Goal: Obtain resource: Download file/media

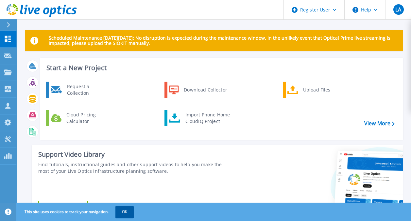
click at [123, 212] on button "OK" at bounding box center [124, 211] width 18 height 12
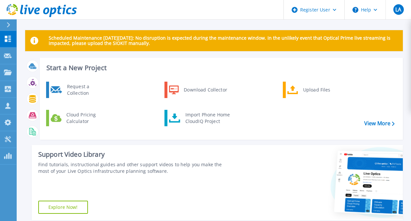
click at [7, 26] on icon at bounding box center [9, 24] width 4 height 5
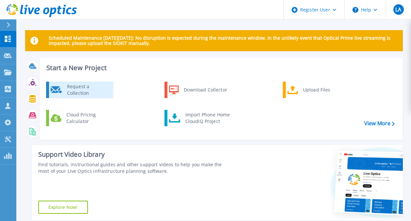
click at [67, 97] on link "Request a Collection" at bounding box center [79, 89] width 67 height 16
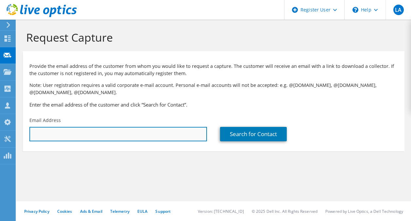
click at [62, 138] on input "text" at bounding box center [118, 134] width 178 height 14
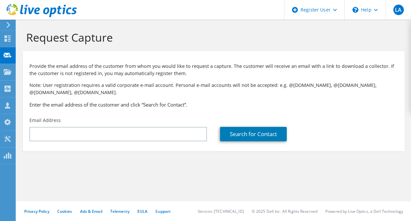
click at [263, 126] on div "Search for Contact" at bounding box center [309, 129] width 191 height 31
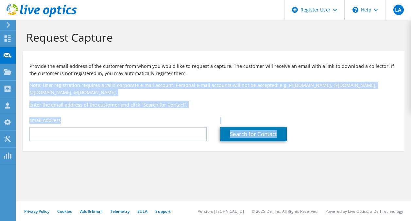
drag, startPoint x: 328, startPoint y: 72, endPoint x: 343, endPoint y: 139, distance: 69.4
click at [343, 139] on div "Provide the email address of the customer from whom you would like to request a…" at bounding box center [214, 99] width 382 height 90
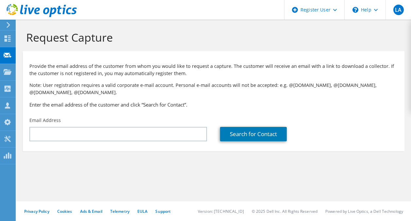
click at [343, 139] on div "Search for Contact" at bounding box center [309, 134] width 178 height 14
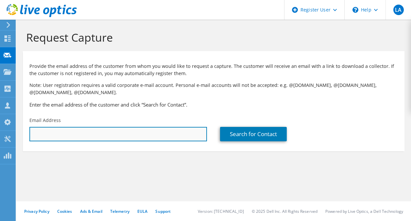
click at [148, 140] on input "text" at bounding box center [118, 134] width 178 height 14
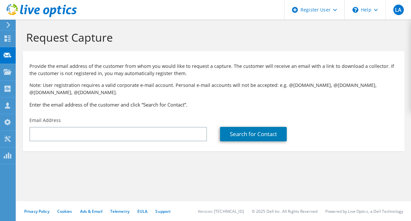
click at [327, 106] on h3 "Enter the email address of the customer and click “Search for Contact”." at bounding box center [213, 104] width 369 height 7
click at [22, 72] on div "Projects" at bounding box center [30, 72] width 31 height 16
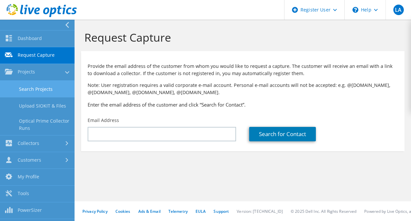
click at [37, 91] on link "Search Projects" at bounding box center [37, 88] width 75 height 17
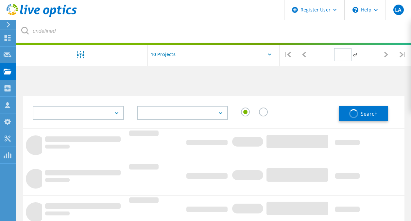
type input "1"
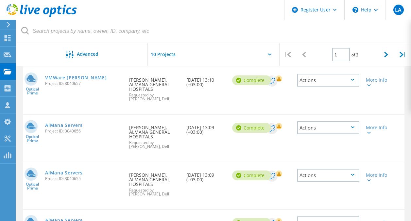
scroll to position [123, 0]
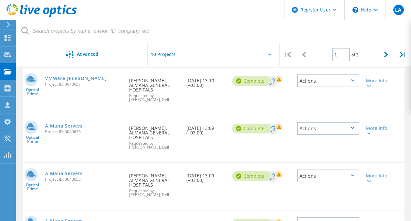
click at [76, 123] on link "AlMana Servers" at bounding box center [64, 125] width 38 height 5
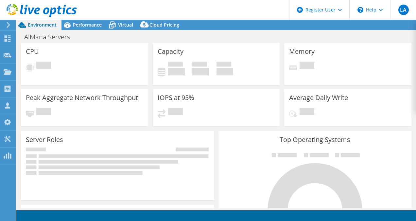
select select "USD"
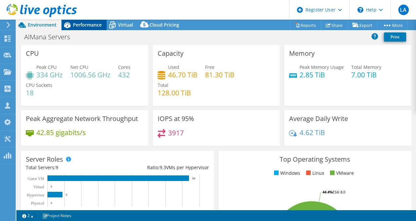
click at [80, 26] on span "Performance" at bounding box center [87, 25] width 29 height 6
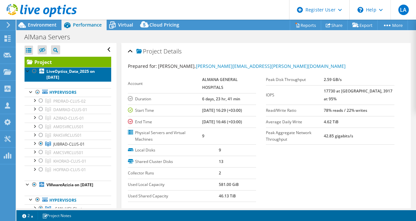
click at [34, 76] on link "LiveOptics_Data_2025 on [DATE]" at bounding box center [68, 74] width 87 height 14
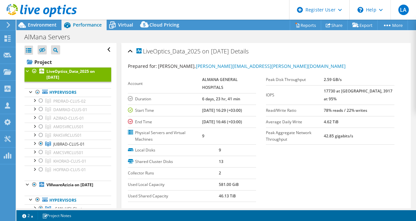
click at [34, 73] on div at bounding box center [34, 71] width 7 height 8
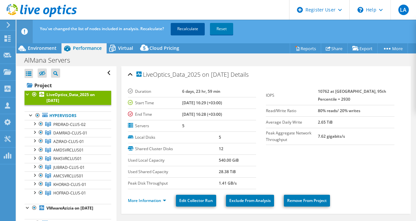
click at [188, 30] on link "Recalculate" at bounding box center [188, 29] width 34 height 12
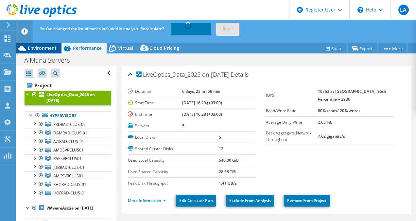
click at [48, 51] on span "Environment" at bounding box center [42, 48] width 29 height 6
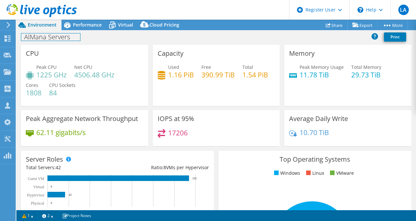
click at [83, 41] on div "AlMana Servers Print" at bounding box center [216, 37] width 400 height 12
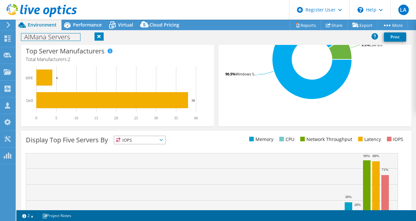
scroll to position [192, 0]
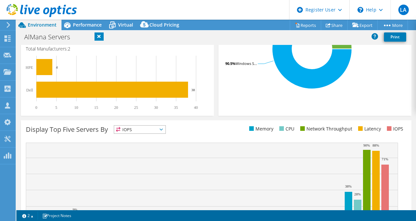
click at [180, 108] on rect at bounding box center [114, 83] width 177 height 54
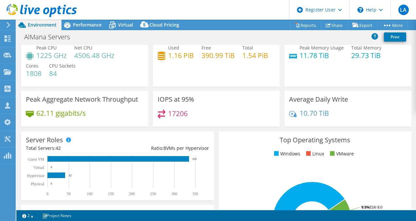
scroll to position [0, 0]
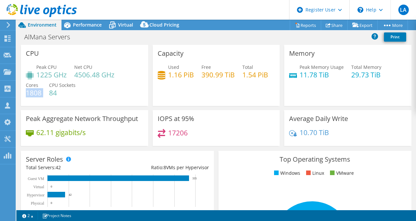
drag, startPoint x: 27, startPoint y: 94, endPoint x: 46, endPoint y: 98, distance: 19.4
click at [46, 98] on div "Peak CPU 1225 GHz Net CPU 4506.48 GHz Cores 1808 CPU Sockets 84" at bounding box center [84, 82] width 117 height 39
click at [136, 62] on div "CPU Peak CPU 1225 GHz Net CPU 4506.48 GHz Cores 1808 CPU Sockets 84" at bounding box center [84, 75] width 127 height 61
drag, startPoint x: 38, startPoint y: 76, endPoint x: 66, endPoint y: 78, distance: 28.5
click at [66, 78] on h4 "1225 GHz" at bounding box center [51, 74] width 30 height 7
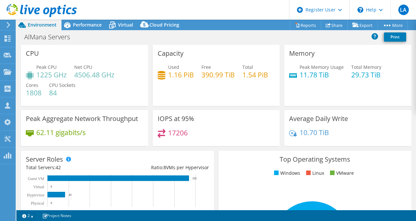
click at [313, 83] on div "Memory Peak Memory Usage 11.78 TiB Total Memory 29.73 TiB" at bounding box center [347, 75] width 127 height 61
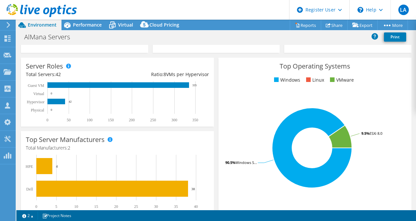
scroll to position [93, 0]
click at [88, 22] on span "Performance" at bounding box center [87, 25] width 29 height 6
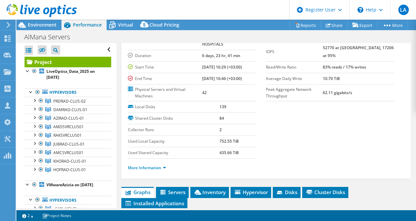
scroll to position [151, 0]
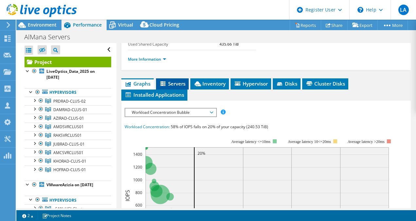
click at [179, 88] on li "Servers" at bounding box center [172, 83] width 33 height 11
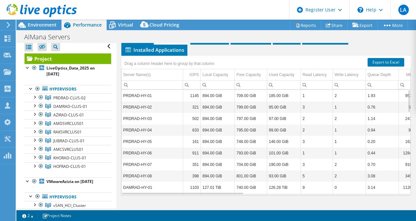
scroll to position [0, 0]
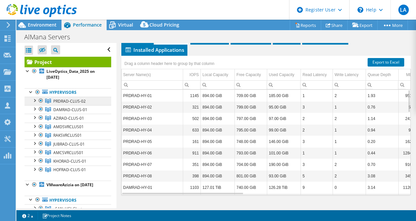
click at [60, 99] on span "PRDRAD-CLUS-02" at bounding box center [69, 101] width 32 height 6
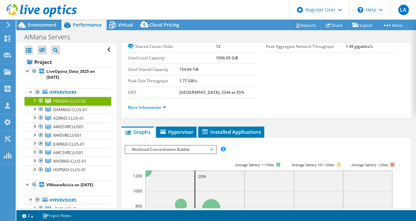
scroll to position [44, 0]
click at [176, 133] on span "Hypervisor" at bounding box center [176, 132] width 34 height 7
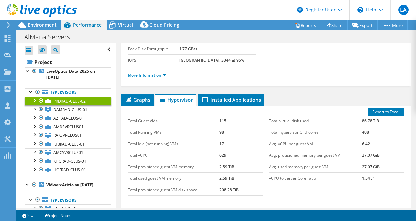
scroll to position [57, 0]
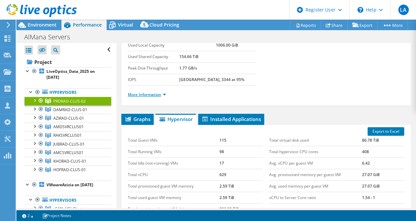
click at [143, 93] on link "More Information" at bounding box center [147, 95] width 38 height 6
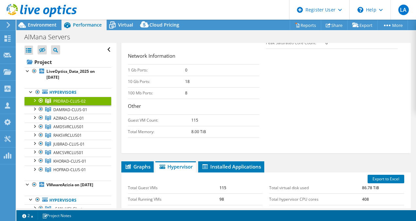
scroll to position [241, 0]
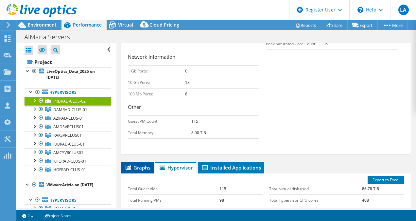
click at [135, 165] on span "Graphs" at bounding box center [138, 167] width 26 height 7
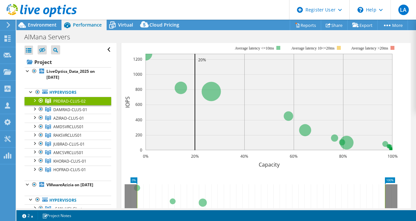
scroll to position [486, 0]
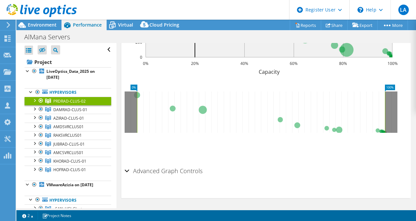
click at [161, 170] on h2 "Advanced Graph Controls" at bounding box center [164, 170] width 78 height 13
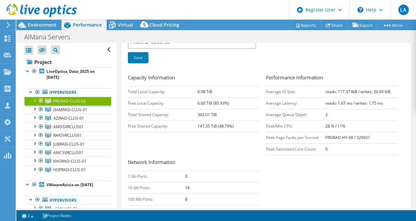
scroll to position [0, 0]
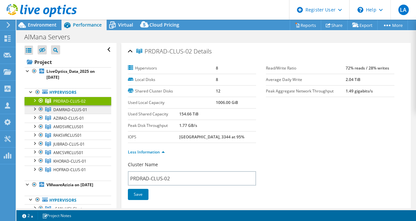
click at [60, 111] on span "DAMRAD-CLUS-01" at bounding box center [70, 110] width 34 height 6
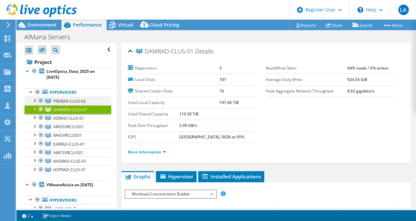
click at [35, 100] on div at bounding box center [34, 100] width 7 height 7
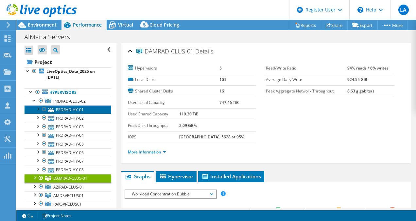
click at [63, 107] on link "PRDRAD-HY-01" at bounding box center [68, 109] width 87 height 9
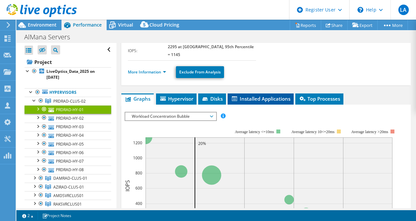
scroll to position [100, 0]
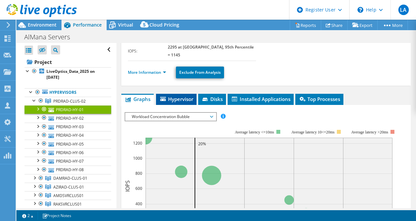
click at [185, 96] on span "Hypervisor" at bounding box center [176, 99] width 34 height 7
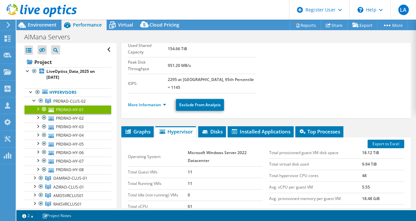
scroll to position [66, 0]
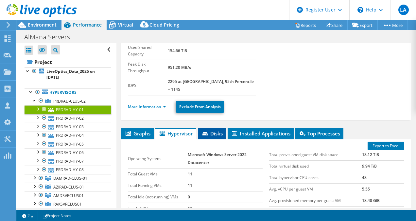
click at [207, 128] on li "Disks" at bounding box center [212, 133] width 28 height 11
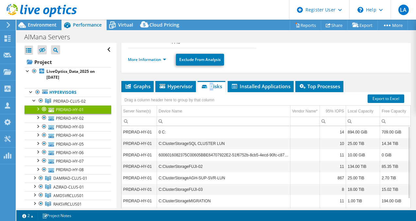
scroll to position [111, 0]
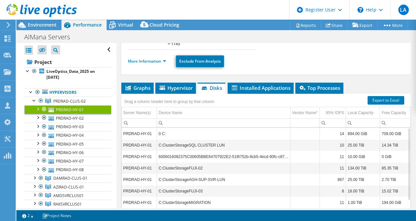
click at [373, 50] on div "More Information Exclude From Analysis" at bounding box center [266, 61] width 276 height 23
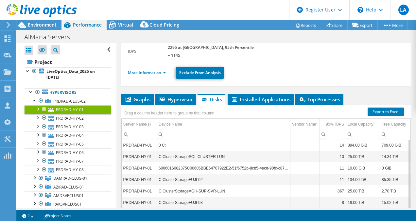
scroll to position [99, 0]
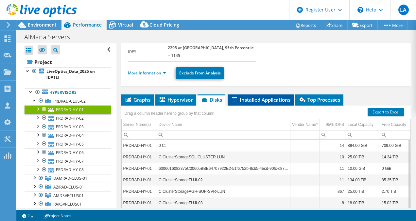
click at [269, 96] on span "Installed Applications" at bounding box center [261, 99] width 60 height 7
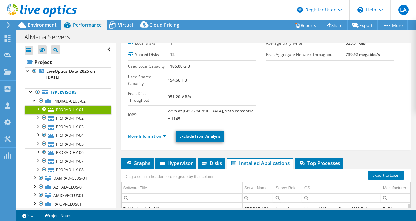
scroll to position [0, 0]
click at [319, 157] on li "Top Processes" at bounding box center [319, 162] width 48 height 11
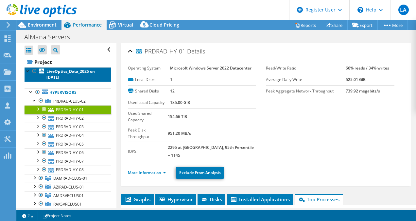
click at [50, 73] on b "LiveOptics_Data_2025 on [DATE]" at bounding box center [70, 73] width 48 height 11
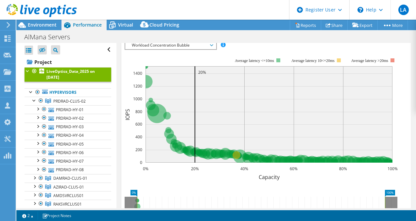
scroll to position [71, 0]
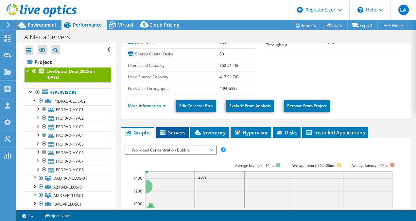
click at [168, 128] on li "Servers" at bounding box center [172, 132] width 33 height 11
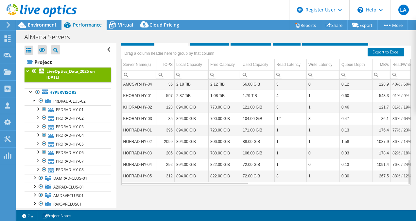
scroll to position [0, 0]
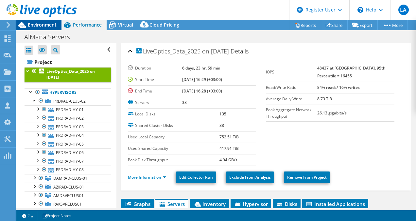
click at [40, 29] on div "Environment" at bounding box center [38, 25] width 45 height 10
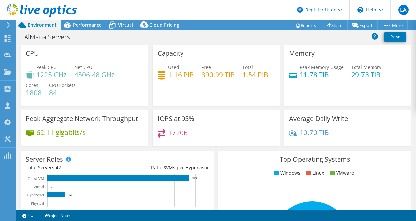
click at [6, 23] on div at bounding box center [7, 25] width 7 height 6
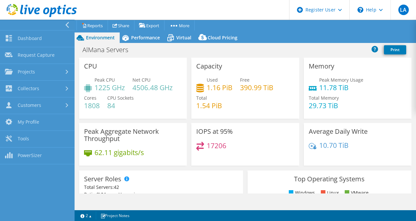
click at [67, 25] on icon at bounding box center [67, 25] width 5 height 6
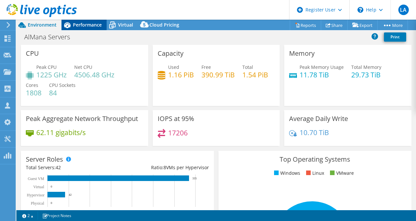
click at [96, 20] on div "Performance" at bounding box center [84, 25] width 45 height 10
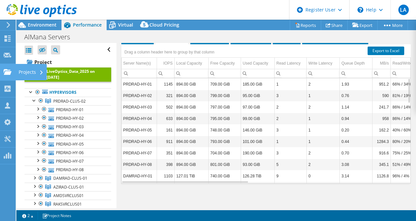
click at [8, 74] on use at bounding box center [8, 72] width 8 height 6
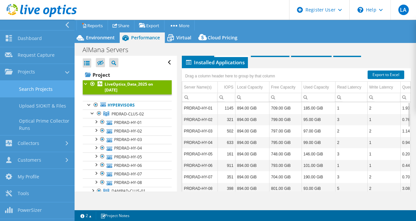
click at [36, 90] on link "Search Projects" at bounding box center [37, 88] width 75 height 17
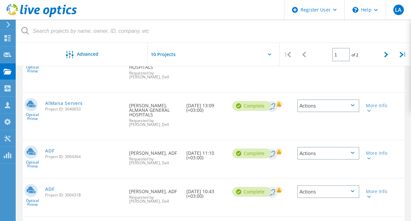
scroll to position [378, 0]
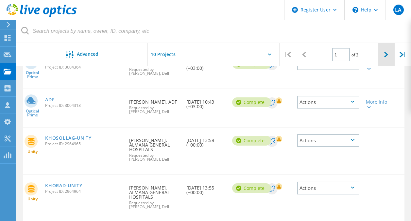
click at [388, 54] on icon at bounding box center [386, 55] width 4 height 6
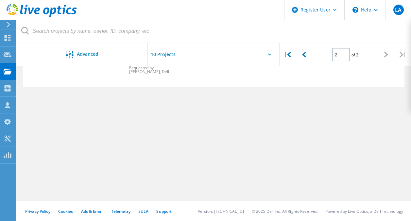
scroll to position [0, 0]
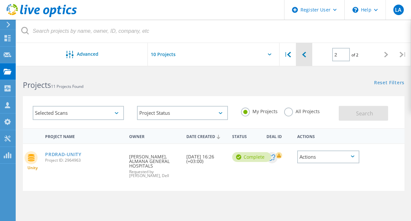
click at [302, 50] on div at bounding box center [304, 54] width 16 height 23
type input "1"
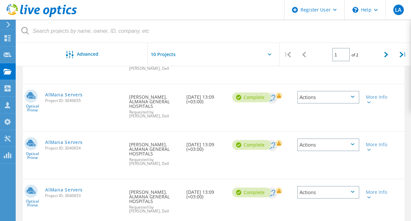
scroll to position [378, 0]
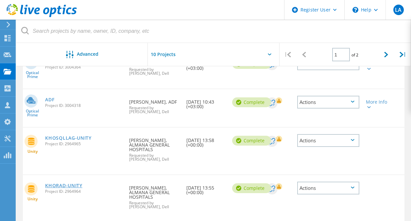
click at [61, 183] on link "KHORAD-UNITY" at bounding box center [63, 185] width 37 height 5
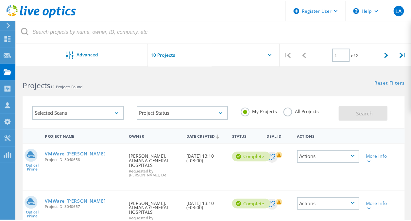
scroll to position [378, 0]
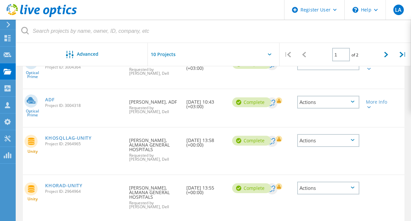
click at [74, 135] on link "KHOSQLLAG-UNITY" at bounding box center [68, 137] width 46 height 5
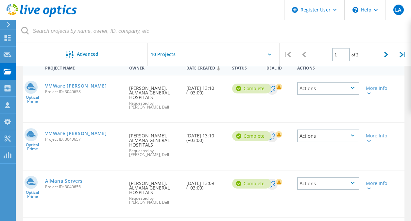
scroll to position [131, 0]
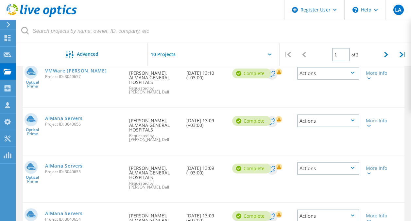
click at [69, 163] on link "AlMana Servers" at bounding box center [64, 165] width 38 height 5
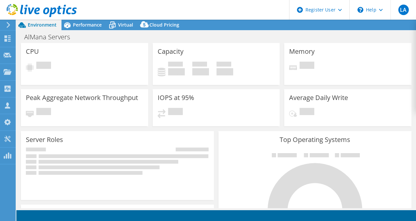
select select "USD"
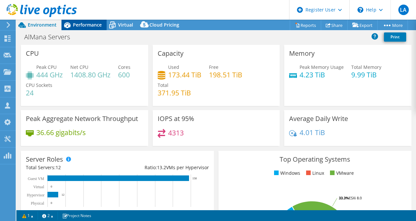
click at [84, 22] on div "Performance" at bounding box center [84, 25] width 45 height 10
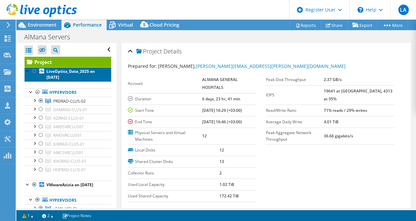
click at [40, 72] on icon at bounding box center [41, 70] width 5 height 5
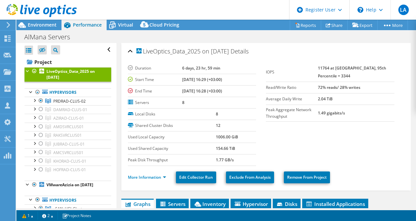
click at [35, 72] on div at bounding box center [34, 71] width 7 height 8
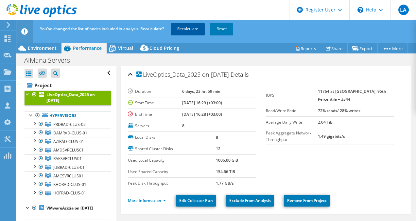
click at [192, 23] on link "Recalculate" at bounding box center [188, 29] width 34 height 12
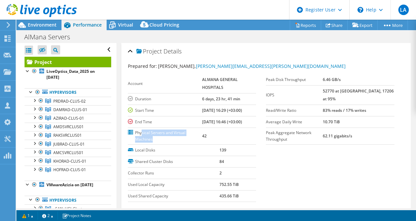
drag, startPoint x: 142, startPoint y: 130, endPoint x: 174, endPoint y: 136, distance: 32.6
click at [174, 136] on label "Physical Servers and Virtual Machines" at bounding box center [165, 135] width 74 height 13
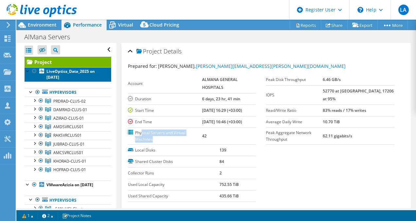
click at [73, 71] on b "LiveOptics_Data_2025 on [DATE]" at bounding box center [70, 73] width 48 height 11
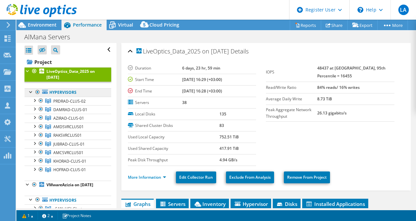
click at [59, 95] on link "Hypervisors" at bounding box center [68, 92] width 87 height 9
click at [60, 100] on span "PRDRAD-CLUS-02" at bounding box center [69, 101] width 32 height 6
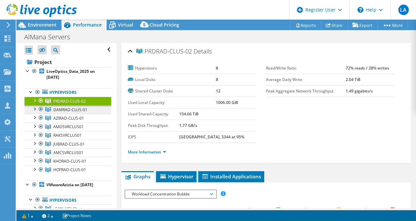
click at [78, 109] on span "DAMRAD-CLUS-01" at bounding box center [70, 110] width 34 height 6
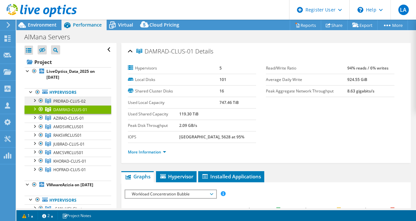
click at [73, 97] on link "PRDRAD-CLUS-02" at bounding box center [68, 101] width 87 height 9
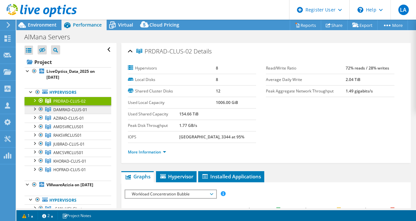
click at [74, 107] on span "DAMRAD-CLUS-01" at bounding box center [70, 110] width 34 height 6
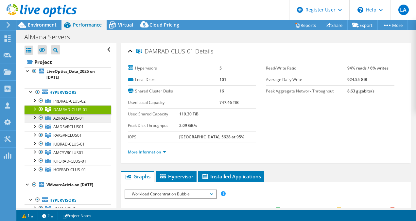
click at [71, 116] on span "AZIRAD-CLUS-01" at bounding box center [68, 118] width 31 height 6
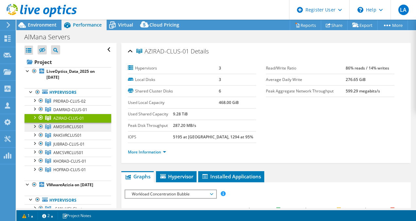
click at [67, 125] on span "AMDSVRCLUS01" at bounding box center [68, 127] width 30 height 6
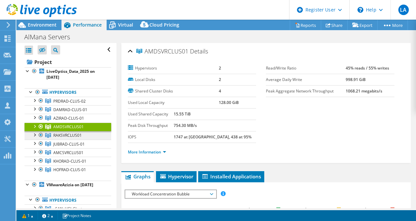
click at [67, 133] on span "RAKSVRCLUS01" at bounding box center [67, 135] width 28 height 6
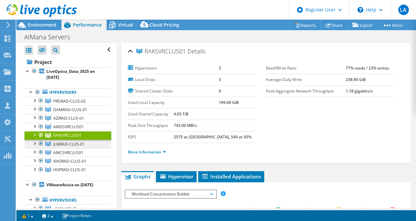
click at [64, 144] on span "JUBRAD-CLUS-01" at bounding box center [68, 144] width 31 height 6
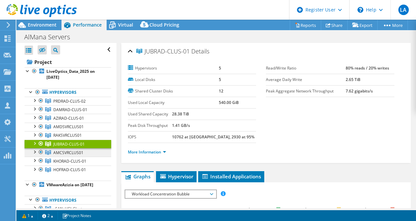
click at [62, 153] on span "AMCSVRCLUS01" at bounding box center [68, 153] width 30 height 6
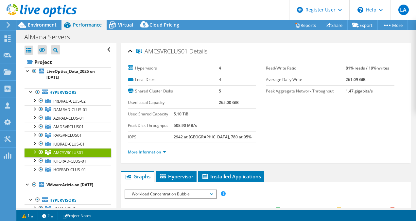
click at [35, 150] on div at bounding box center [34, 151] width 7 height 7
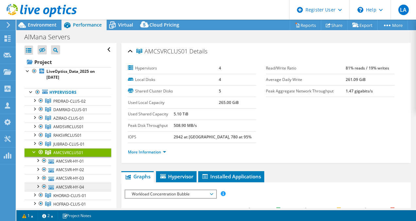
scroll to position [33, 0]
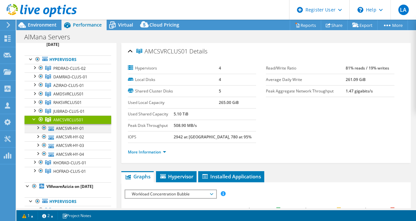
click at [39, 129] on div at bounding box center [37, 127] width 7 height 7
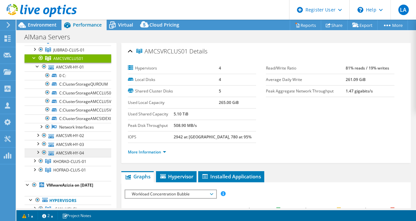
scroll to position [98, 0]
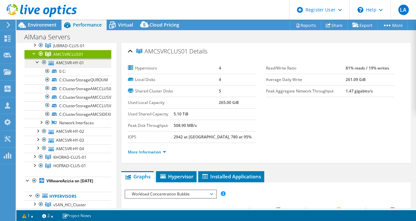
click at [40, 63] on div at bounding box center [37, 61] width 7 height 7
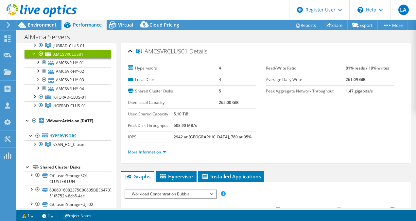
click at [36, 52] on div at bounding box center [34, 53] width 7 height 7
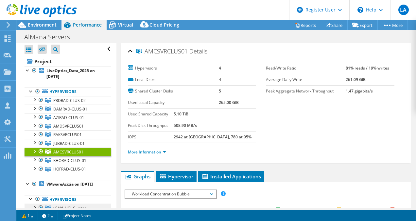
scroll to position [0, 0]
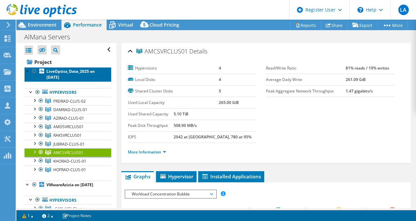
click at [68, 71] on b "LiveOptics_Data_2025 on [DATE]" at bounding box center [70, 73] width 48 height 11
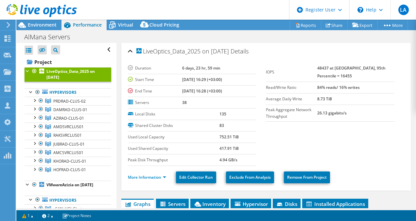
drag, startPoint x: 172, startPoint y: 99, endPoint x: 187, endPoint y: 98, distance: 15.4
click at [187, 98] on tr "Servers 38" at bounding box center [192, 102] width 129 height 11
drag, startPoint x: 187, startPoint y: 98, endPoint x: 200, endPoint y: 105, distance: 14.3
click at [200, 105] on td "38" at bounding box center [219, 102] width 74 height 11
click at [192, 120] on td "Shared Cluster Disks" at bounding box center [174, 124] width 92 height 11
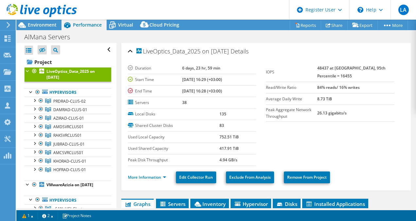
drag, startPoint x: 189, startPoint y: 129, endPoint x: 252, endPoint y: 124, distance: 62.7
click at [252, 124] on tr "Shared Cluster Disks 83" at bounding box center [192, 124] width 129 height 11
drag, startPoint x: 252, startPoint y: 124, endPoint x: 243, endPoint y: 125, distance: 8.9
click at [243, 125] on td "83" at bounding box center [238, 124] width 37 height 11
click at [108, 23] on icon at bounding box center [112, 24] width 11 height 11
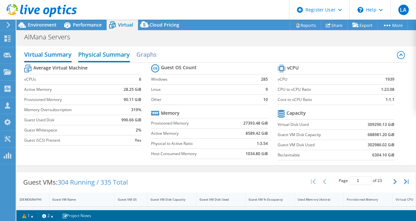
click at [111, 49] on h2 "Physical Summary" at bounding box center [104, 55] width 52 height 14
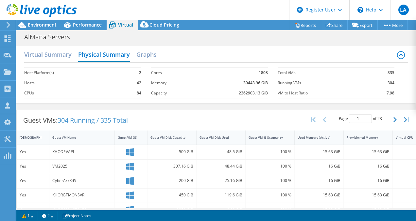
click at [84, 94] on label "CPUs" at bounding box center [75, 93] width 103 height 7
click at [175, 33] on div "AlMana Servers Print" at bounding box center [216, 37] width 400 height 12
click at [91, 21] on div "Performance" at bounding box center [84, 25] width 45 height 10
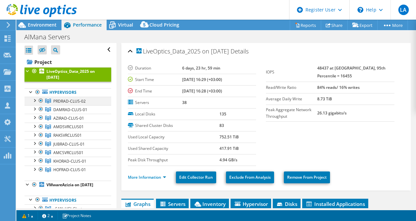
click at [35, 97] on div at bounding box center [34, 100] width 7 height 7
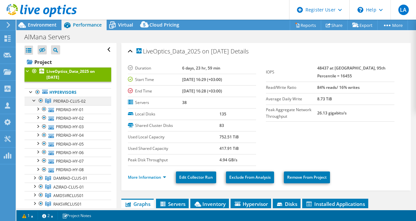
click at [33, 100] on div at bounding box center [34, 100] width 7 height 7
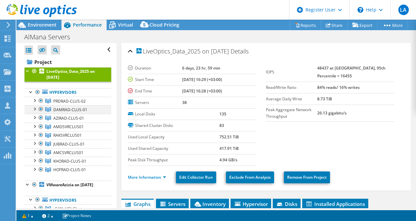
click at [35, 108] on div at bounding box center [34, 108] width 7 height 7
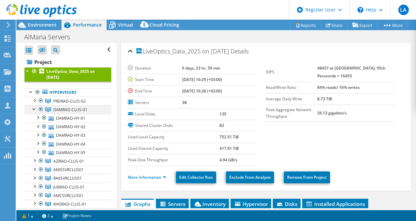
click at [35, 108] on div at bounding box center [34, 108] width 7 height 7
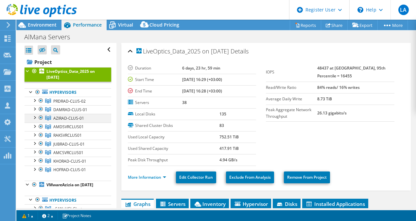
click at [35, 116] on div at bounding box center [34, 117] width 7 height 7
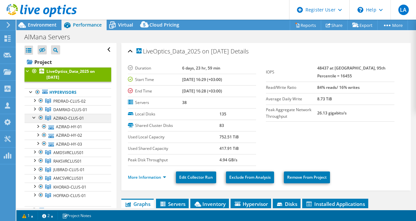
click at [33, 116] on div at bounding box center [34, 117] width 7 height 7
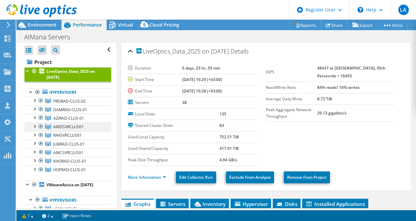
click at [33, 124] on div at bounding box center [34, 125] width 7 height 7
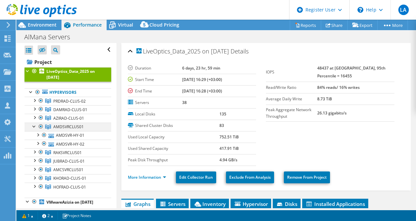
click at [33, 126] on div at bounding box center [34, 125] width 7 height 7
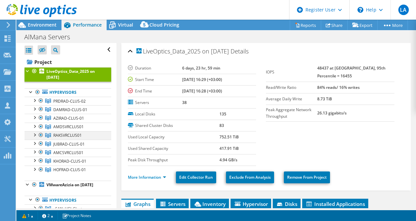
click at [36, 134] on div at bounding box center [34, 134] width 7 height 7
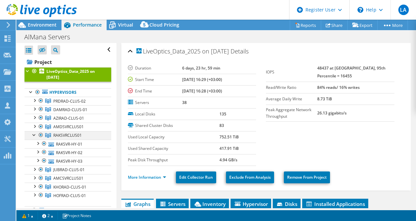
click at [33, 135] on div at bounding box center [34, 134] width 7 height 7
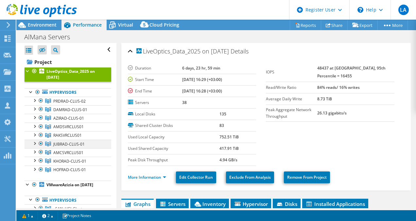
click at [35, 143] on div at bounding box center [34, 142] width 7 height 7
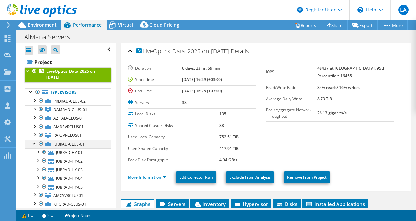
click at [35, 143] on div at bounding box center [34, 142] width 7 height 7
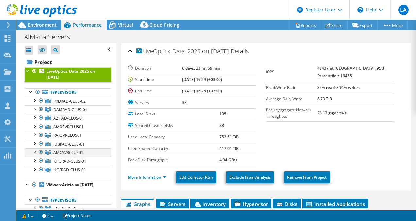
click at [35, 151] on div at bounding box center [34, 151] width 7 height 7
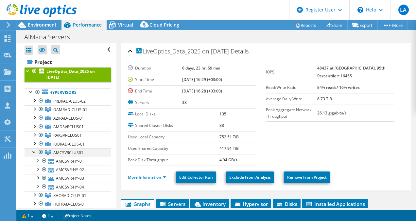
click at [35, 151] on div at bounding box center [34, 151] width 7 height 7
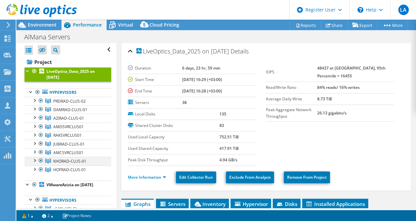
click at [36, 160] on div at bounding box center [34, 159] width 7 height 7
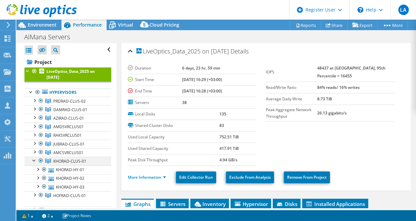
click at [36, 160] on div at bounding box center [34, 159] width 7 height 7
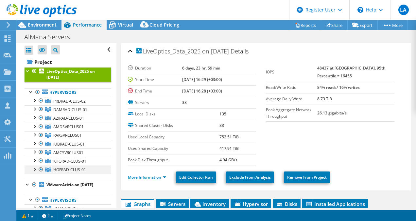
click at [31, 169] on div at bounding box center [34, 168] width 7 height 7
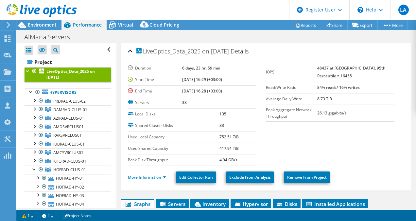
click at [31, 21] on div at bounding box center [38, 11] width 77 height 22
click at [31, 25] on span "Environment" at bounding box center [42, 25] width 29 height 6
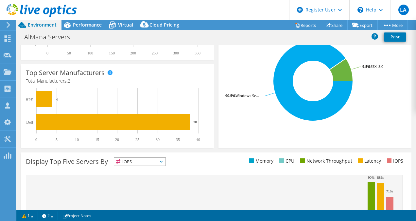
scroll to position [164, 0]
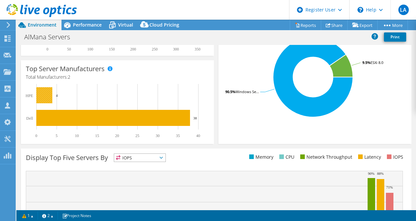
click at [48, 97] on rect at bounding box center [44, 95] width 16 height 16
click at [93, 22] on span "Performance" at bounding box center [87, 25] width 29 height 6
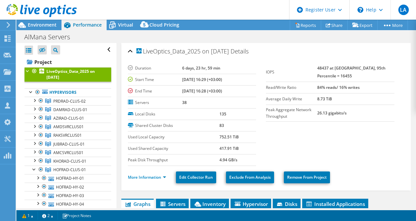
scroll to position [0, 0]
click at [117, 23] on icon at bounding box center [112, 24] width 11 height 11
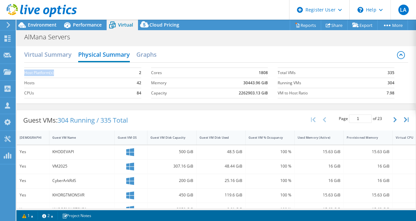
drag, startPoint x: 120, startPoint y: 71, endPoint x: 142, endPoint y: 71, distance: 21.9
click at [142, 71] on section "Host Platform(s) 2 Hosts 42 CPUs 84" at bounding box center [87, 82] width 127 height 37
drag, startPoint x: 142, startPoint y: 71, endPoint x: 140, endPoint y: 74, distance: 3.5
click at [140, 74] on section "Host Platform(s) 2 Hosts 42 CPUs 84" at bounding box center [87, 82] width 127 height 37
drag, startPoint x: 131, startPoint y: 82, endPoint x: 145, endPoint y: 84, distance: 13.6
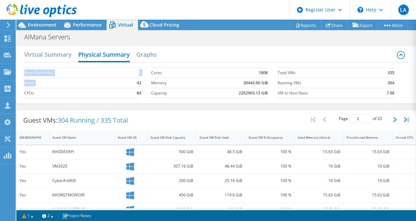
click at [145, 84] on section "Host Platform(s) 2 Hosts 42 CPUs 84" at bounding box center [87, 82] width 127 height 37
drag, startPoint x: 145, startPoint y: 84, endPoint x: 139, endPoint y: 82, distance: 6.3
click at [139, 82] on b "42" at bounding box center [139, 82] width 5 height 7
click at [137, 95] on b "84" at bounding box center [139, 93] width 5 height 7
drag, startPoint x: 63, startPoint y: 118, endPoint x: 132, endPoint y: 115, distance: 69.4
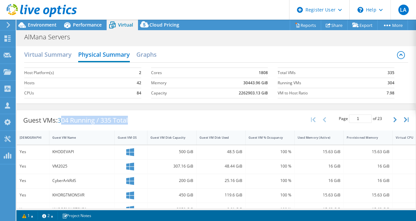
click at [132, 115] on div "Guest VMs: 304 Running / 335 Total" at bounding box center [76, 120] width 118 height 20
drag, startPoint x: 132, startPoint y: 115, endPoint x: 133, endPoint y: 120, distance: 4.7
click at [133, 120] on div "Guest VMs: 304 Running / 335 Total" at bounding box center [76, 120] width 118 height 20
click at [100, 123] on span "304 Running / 335 Total" at bounding box center [93, 119] width 70 height 9
drag, startPoint x: 71, startPoint y: 120, endPoint x: 163, endPoint y: 120, distance: 92.6
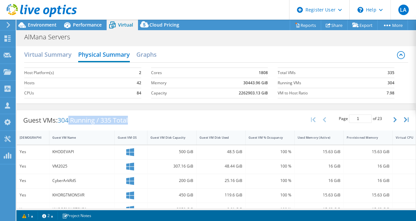
click at [161, 120] on div "Guest VMs: 304 Running / 335 Total Page 1 of 23 5 rows 10 rows 20 rows 25 rows …" at bounding box center [216, 120] width 399 height 20
click at [234, 115] on div "Guest VMs: 304 Running / 335 Total Page 1 of 23 5 rows 10 rows 20 rows 25 rows …" at bounding box center [216, 120] width 399 height 20
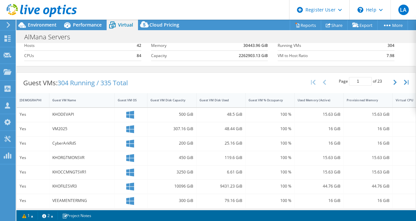
scroll to position [28, 0]
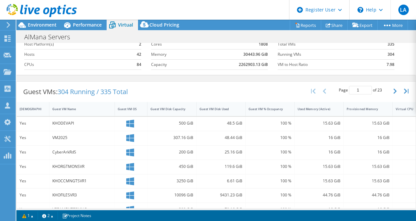
click at [385, 91] on div "Page 1 of 23 5 rows 10 rows 20 rows 25 rows 50 rows 100 rows" at bounding box center [361, 91] width 60 height 12
click at [394, 91] on icon "button" at bounding box center [395, 90] width 3 height 5
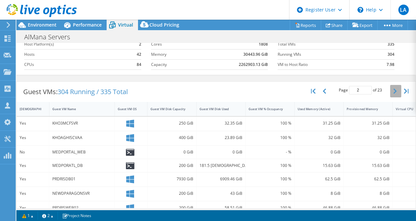
click at [394, 89] on icon "button" at bounding box center [395, 90] width 3 height 5
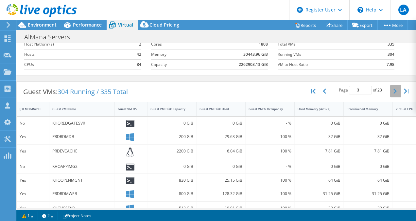
click at [394, 88] on icon "button" at bounding box center [395, 90] width 3 height 5
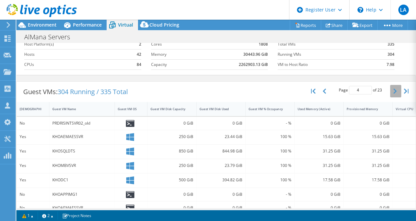
click at [394, 88] on icon "button" at bounding box center [395, 90] width 3 height 5
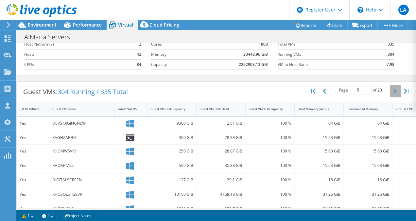
click at [394, 88] on icon "button" at bounding box center [395, 90] width 3 height 5
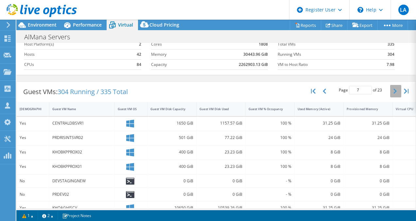
click at [394, 88] on icon "button" at bounding box center [395, 90] width 3 height 5
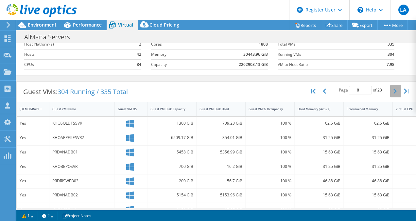
click at [394, 88] on icon "button" at bounding box center [395, 90] width 3 height 5
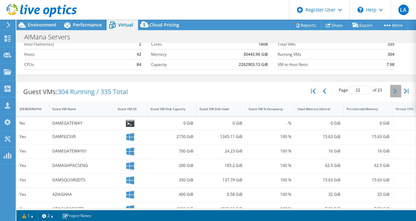
click at [394, 88] on icon "button" at bounding box center [395, 90] width 3 height 5
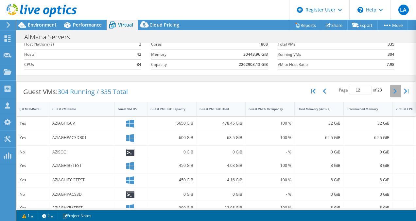
click at [394, 88] on icon "button" at bounding box center [395, 90] width 3 height 5
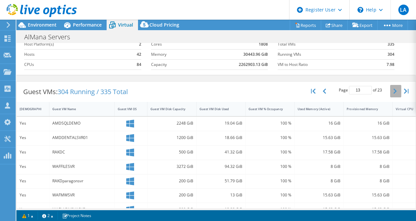
click at [394, 88] on icon "button" at bounding box center [395, 90] width 3 height 5
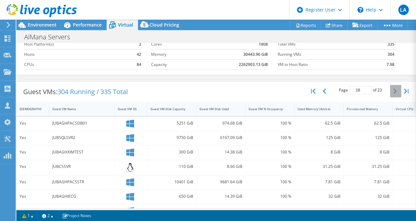
click at [394, 88] on icon "button" at bounding box center [395, 90] width 3 height 5
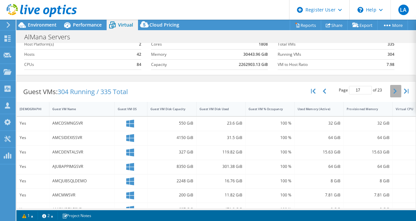
click at [394, 88] on icon "button" at bounding box center [395, 90] width 3 height 5
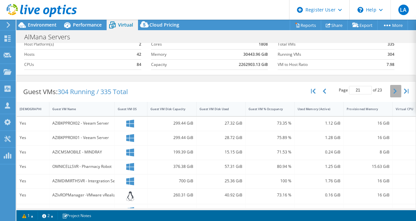
click at [394, 88] on icon "button" at bounding box center [395, 90] width 3 height 5
type input "23"
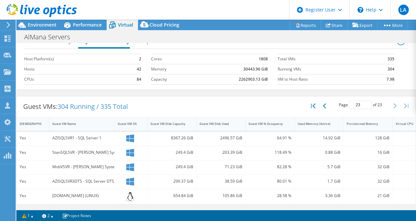
click at [97, 104] on span "304 Running / 335 Total" at bounding box center [93, 106] width 70 height 9
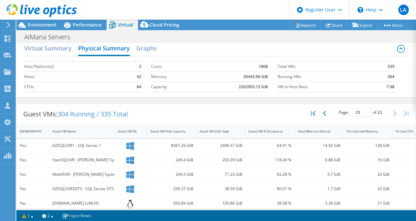
scroll to position [0, 0]
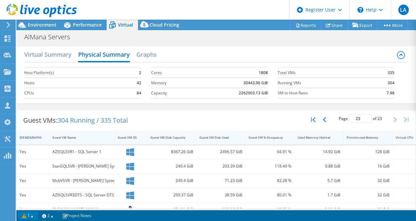
click at [34, 215] on link "1" at bounding box center [28, 215] width 20 height 8
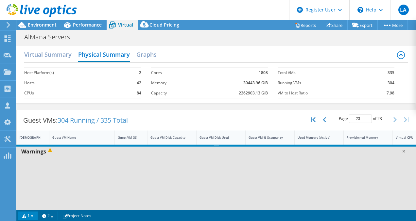
click at [34, 215] on link "1" at bounding box center [28, 215] width 20 height 8
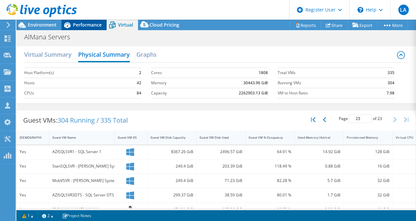
click at [94, 27] on span "Performance" at bounding box center [87, 25] width 29 height 6
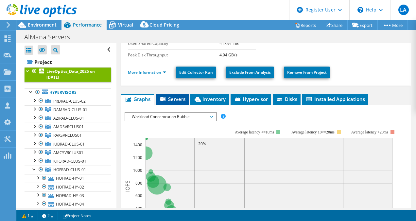
scroll to position [98, 0]
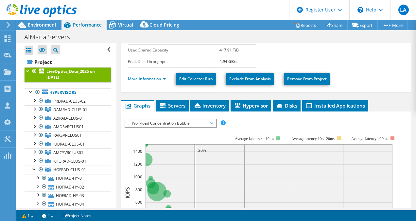
click at [176, 106] on span "Servers" at bounding box center [172, 105] width 26 height 7
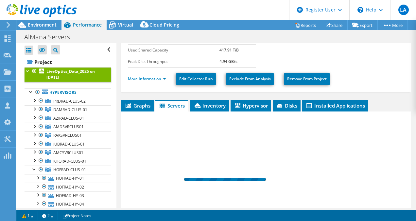
scroll to position [164, 0]
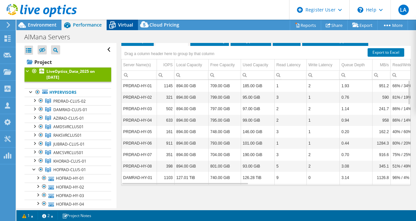
click at [123, 24] on span "Virtual" at bounding box center [125, 25] width 15 height 6
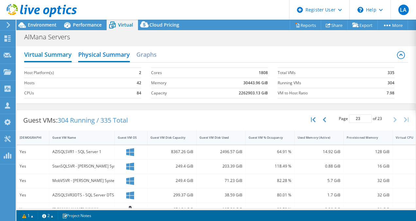
click at [50, 56] on h2 "Virtual Summary" at bounding box center [47, 55] width 47 height 14
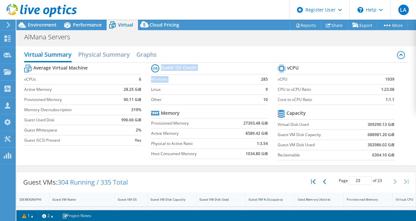
drag, startPoint x: 256, startPoint y: 77, endPoint x: 268, endPoint y: 79, distance: 12.0
click at [268, 79] on section "Guest OS Count Windows 285 Linux 9 Other 10 Memory Provisioned Memory 27393.48 …" at bounding box center [214, 111] width 127 height 99
drag, startPoint x: 268, startPoint y: 79, endPoint x: 251, endPoint y: 89, distance: 19.6
click at [253, 89] on td "9" at bounding box center [260, 89] width 15 height 10
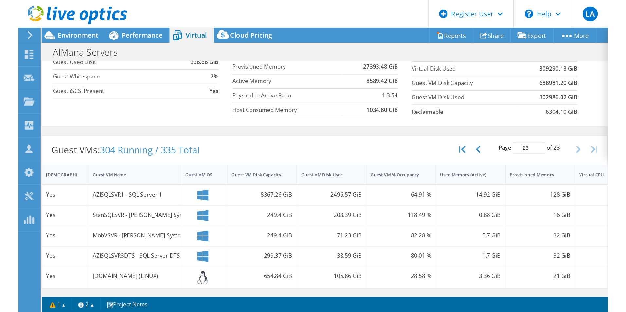
scroll to position [0, 0]
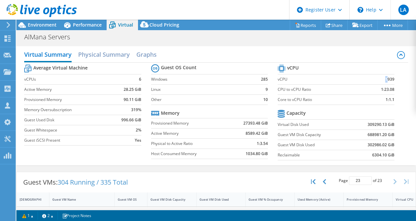
drag, startPoint x: 312, startPoint y: 81, endPoint x: 383, endPoint y: 78, distance: 71.4
click at [383, 78] on tr "vCPU 1939" at bounding box center [336, 79] width 117 height 10
drag, startPoint x: 383, startPoint y: 78, endPoint x: 309, endPoint y: 97, distance: 76.9
click at [309, 97] on label "Core to vCPU Ratio" at bounding box center [321, 99] width 86 height 7
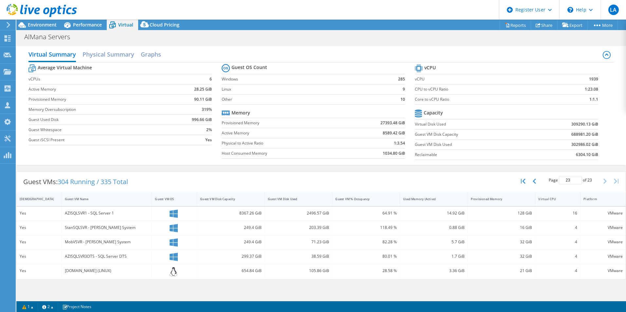
click at [416, 122] on b "309290.13 GiB" at bounding box center [584, 124] width 27 height 7
drag, startPoint x: 568, startPoint y: 124, endPoint x: 590, endPoint y: 127, distance: 22.1
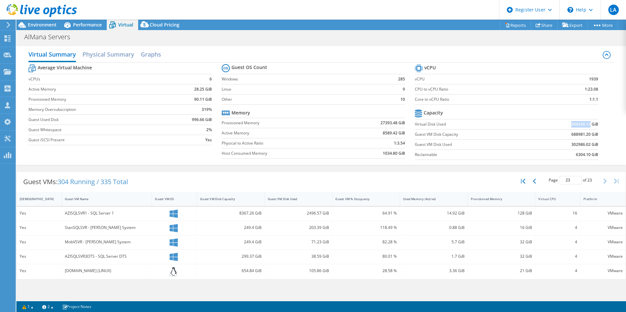
click at [416, 127] on td "309290.13 GiB" at bounding box center [564, 124] width 67 height 10
copy b "309290.13"
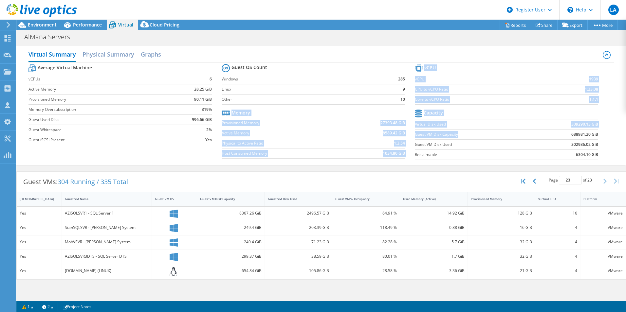
drag, startPoint x: 414, startPoint y: 133, endPoint x: 521, endPoint y: 138, distance: 107.7
click at [416, 138] on div "Average Virtual Machine vCPUs 6 Active Memory 28.25 GiB Provisioned Memory 90.1…" at bounding box center [320, 112] width 585 height 101
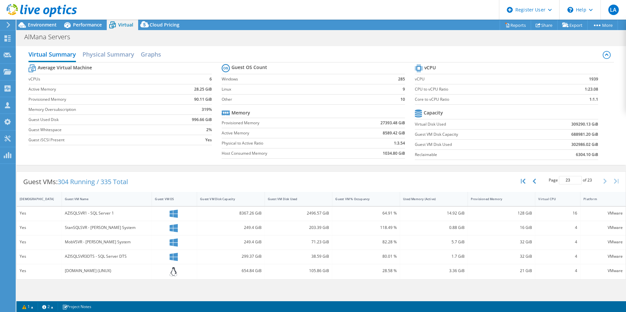
drag, startPoint x: 521, startPoint y: 138, endPoint x: 542, endPoint y: 140, distance: 21.4
click at [416, 140] on td "302986.02 GiB" at bounding box center [564, 144] width 67 height 10
click at [416, 135] on label "Guest VM Disk Capacity" at bounding box center [473, 134] width 116 height 7
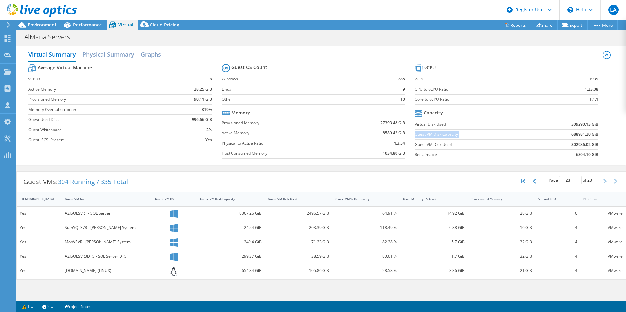
copy label "Guest VM Disk Capacity"
click at [416, 133] on b "688981.20 GiB" at bounding box center [584, 134] width 27 height 7
copy b "688981.20"
click at [416, 24] on link "Reports" at bounding box center [514, 25] width 31 height 10
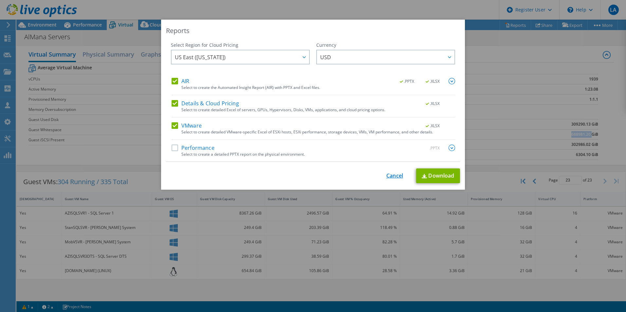
click at [388, 174] on link "Cancel" at bounding box center [394, 176] width 17 height 6
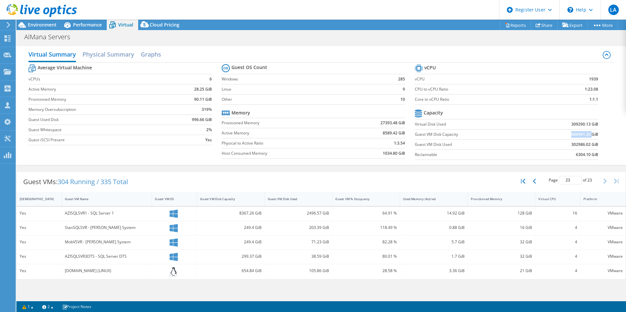
drag, startPoint x: 536, startPoint y: 199, endPoint x: 656, endPoint y: 200, distance: 120.4
click at [416, 200] on html "LA Dell User Lama Alshammary [EMAIL_ADDRESS][DOMAIN_NAME] Dell My Profile Log O…" at bounding box center [313, 156] width 626 height 312
click at [269, 179] on div "Guest VMs: 304 Running / 335 Total Page 23 of 23 5 rows 10 rows 20 rows 25 rows…" at bounding box center [321, 182] width 609 height 20
click at [416, 146] on label "Guest VM Disk Used" at bounding box center [473, 144] width 116 height 7
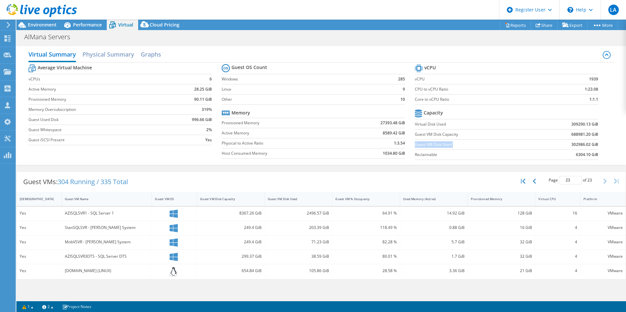
click at [416, 146] on label "Guest VM Disk Used" at bounding box center [473, 144] width 116 height 7
click at [416, 145] on b "302986.02 GiB" at bounding box center [584, 144] width 27 height 7
click at [416, 146] on label "Guest VM Disk Used" at bounding box center [473, 144] width 116 height 7
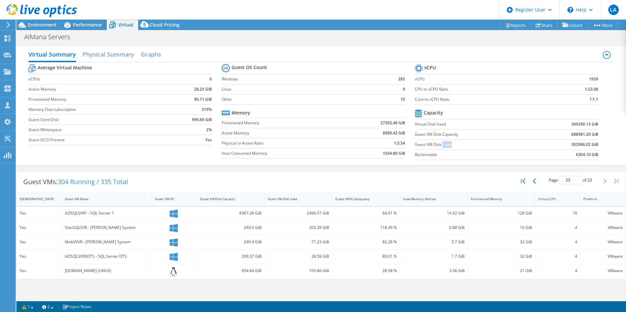
click at [416, 146] on label "Guest VM Disk Used" at bounding box center [473, 144] width 116 height 7
copy label "Guest VM Disk Used"
click at [416, 143] on b "302986.02 GiB" at bounding box center [584, 144] width 27 height 7
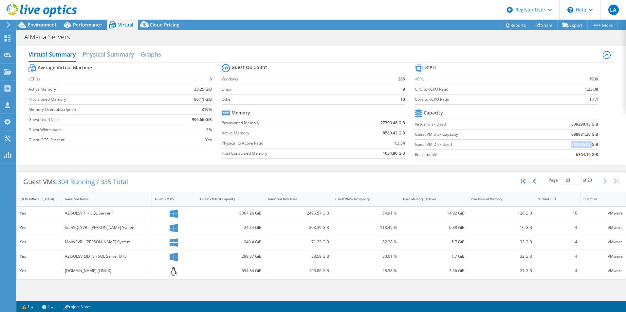
copy b "302986.02"
click at [416, 134] on label "Guest VM Disk Capacity" at bounding box center [473, 134] width 116 height 7
click at [388, 125] on b "27393.48 GiB" at bounding box center [392, 123] width 25 height 7
copy b "27393.48"
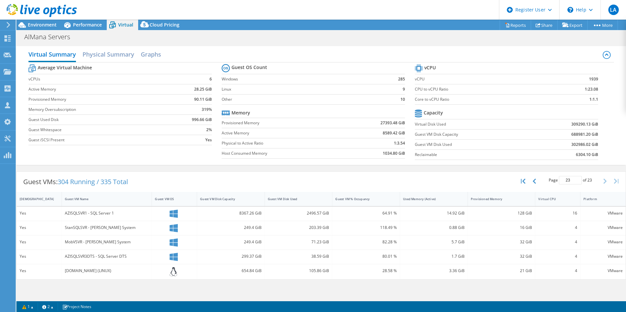
click at [387, 133] on b "8589.42 GiB" at bounding box center [393, 133] width 22 height 7
copy b "8589.42"
click at [289, 141] on label "Physical to Active Ratio" at bounding box center [282, 143] width 122 height 7
click at [238, 109] on th "Memory" at bounding box center [235, 113] width 28 height 10
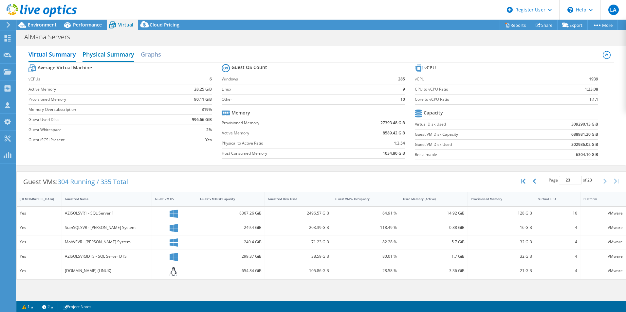
click at [106, 53] on h2 "Physical Summary" at bounding box center [108, 55] width 52 height 14
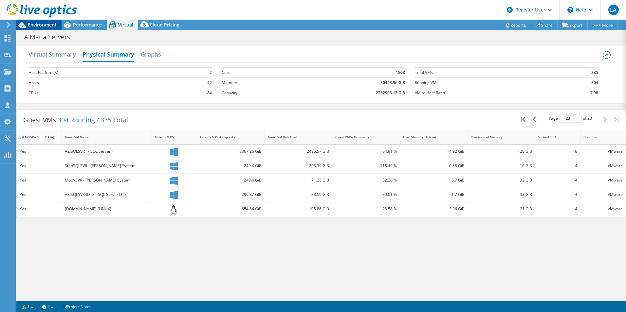
click at [36, 28] on div "Environment" at bounding box center [38, 25] width 45 height 10
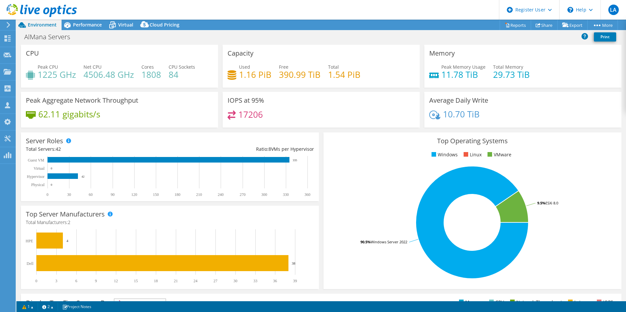
click at [368, 35] on div "AlMana Servers Print" at bounding box center [320, 37] width 609 height 12
click at [119, 75] on h4 "4506.48 GHz" at bounding box center [108, 74] width 50 height 7
click at [96, 26] on span "Performance" at bounding box center [87, 25] width 29 height 6
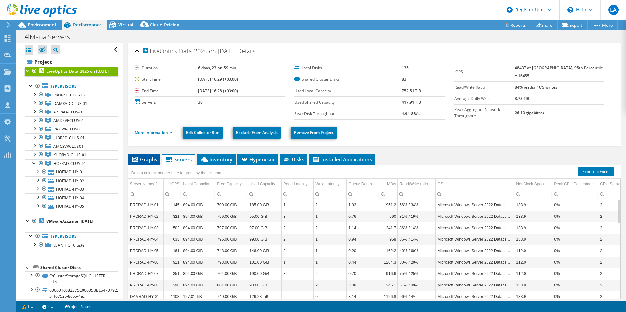
click at [152, 158] on span "Graphs" at bounding box center [144, 159] width 26 height 7
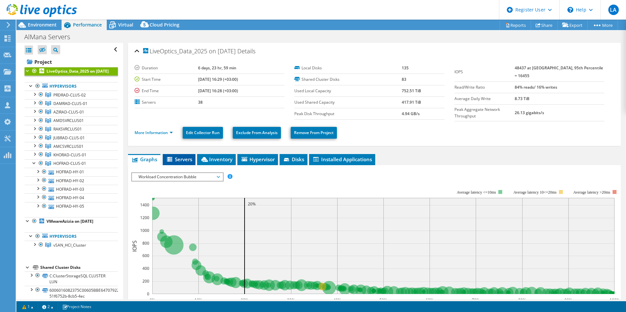
click at [178, 154] on li "Servers" at bounding box center [179, 159] width 33 height 11
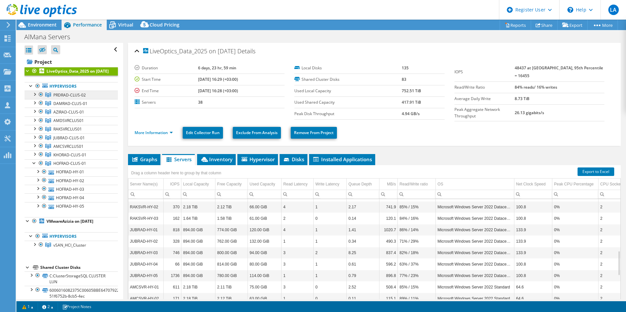
click at [60, 99] on link "PRDRAD-CLUS-02" at bounding box center [71, 95] width 93 height 9
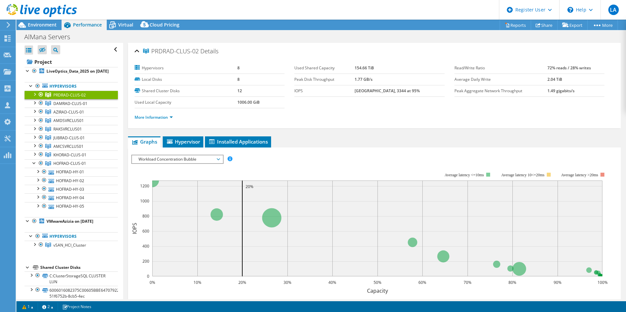
click at [29, 99] on link "PRDRAD-CLUS-02" at bounding box center [71, 95] width 93 height 9
click at [35, 97] on div at bounding box center [34, 94] width 7 height 7
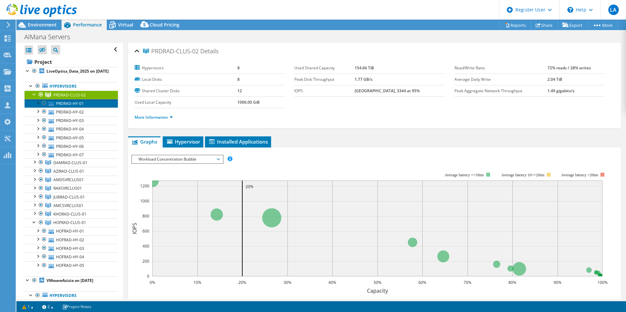
click at [68, 108] on link "PRDRAD-HY-01" at bounding box center [71, 103] width 93 height 9
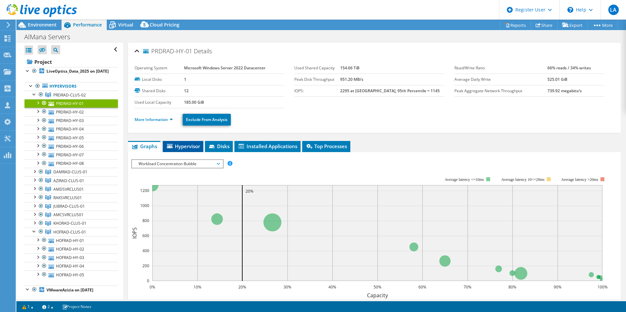
click at [193, 142] on li "Hypervisor" at bounding box center [183, 146] width 41 height 11
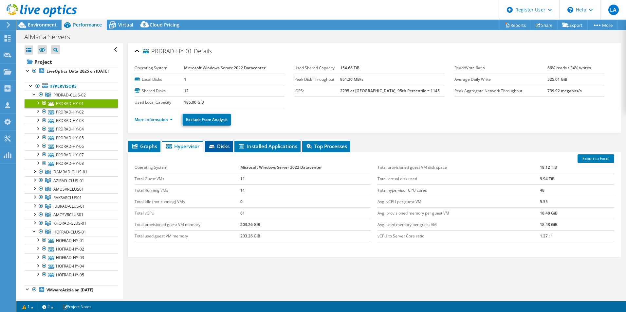
click at [220, 146] on span "Disks" at bounding box center [218, 146] width 21 height 7
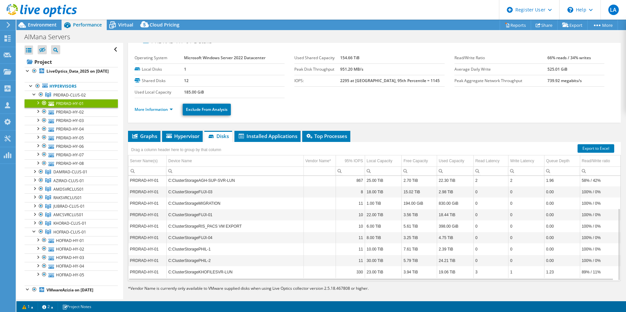
scroll to position [17, 0]
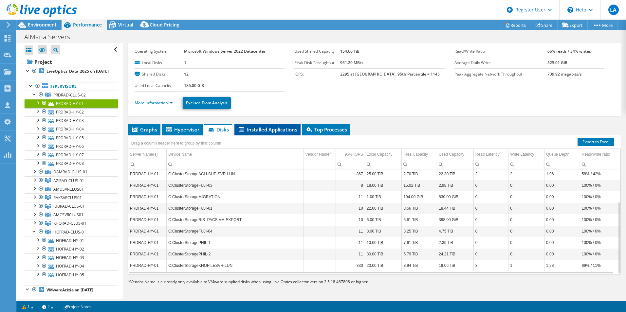
click at [273, 125] on li "Installed Applications" at bounding box center [267, 129] width 66 height 11
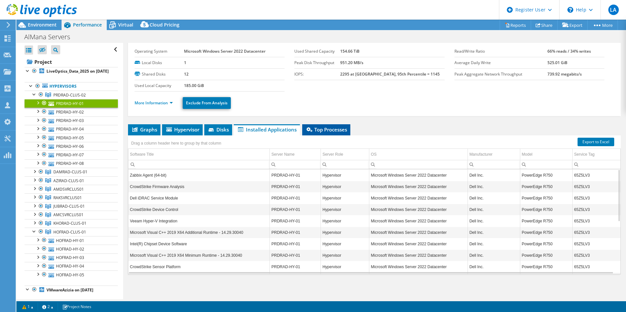
click at [326, 129] on span "Top Processes" at bounding box center [326, 129] width 42 height 7
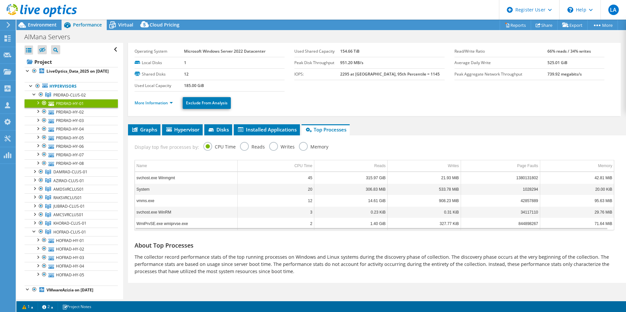
scroll to position [0, 0]
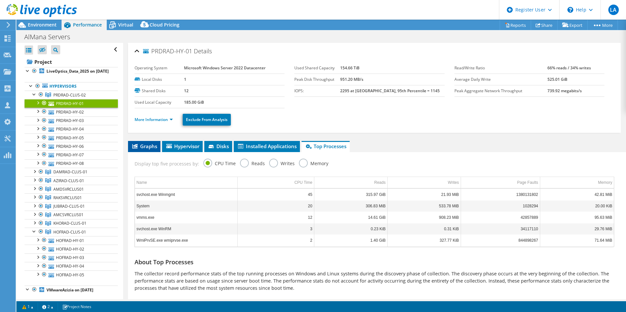
click at [143, 144] on span "Graphs" at bounding box center [144, 146] width 26 height 7
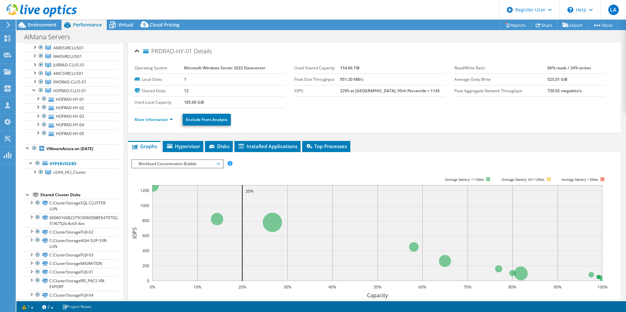
scroll to position [196, 0]
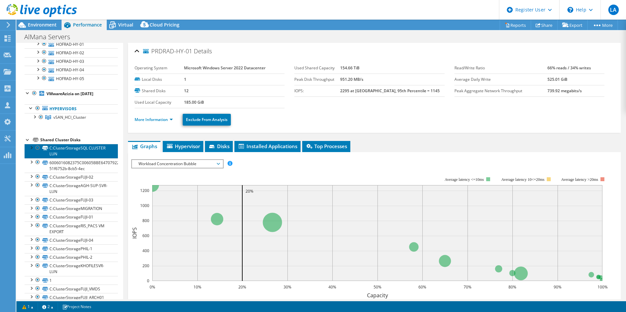
click at [66, 150] on link "C:ClusterStorageSQL CLUSTER LUN" at bounding box center [71, 151] width 93 height 14
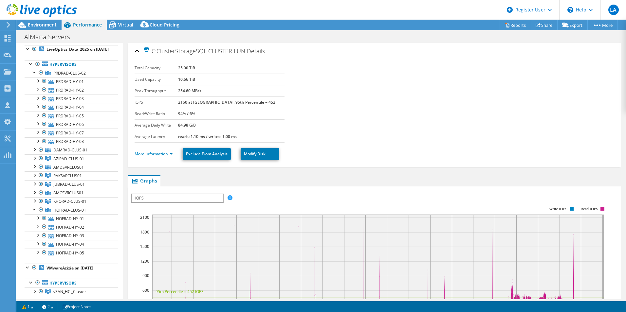
scroll to position [0, 0]
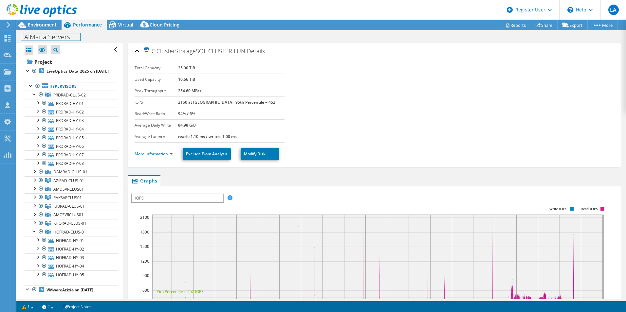
click at [39, 31] on div "AlMana Servers Print" at bounding box center [320, 37] width 609 height 12
click at [40, 26] on span "Environment" at bounding box center [42, 25] width 29 height 6
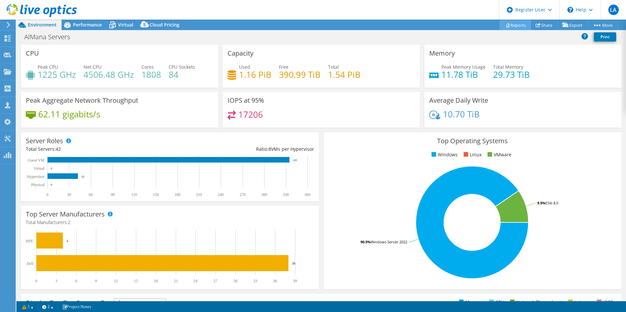
click at [416, 28] on link "Reports" at bounding box center [514, 25] width 31 height 10
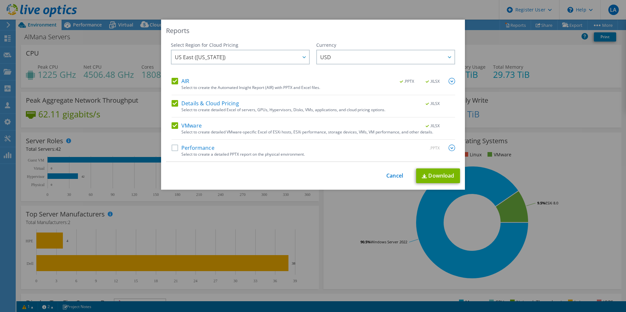
click at [172, 147] on label "Performance" at bounding box center [192, 148] width 43 height 7
click at [0, 0] on input "Performance" at bounding box center [0, 0] width 0 height 0
click at [416, 171] on link "Download" at bounding box center [438, 175] width 44 height 15
click at [390, 178] on link "Cancel" at bounding box center [394, 176] width 17 height 6
